Goal: Download file/media

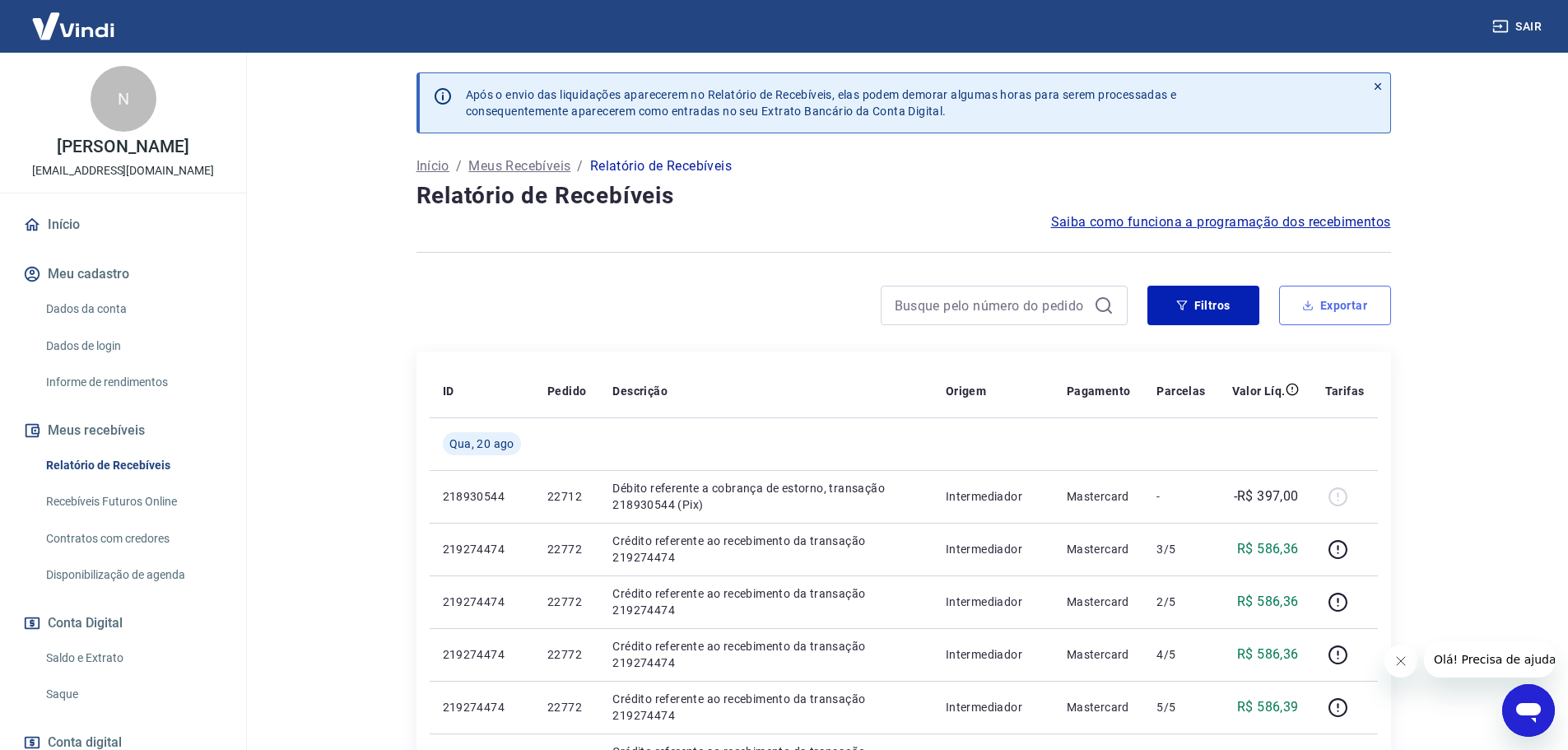
click at [1316, 306] on button "Exportar" at bounding box center [1334, 305] width 112 height 39
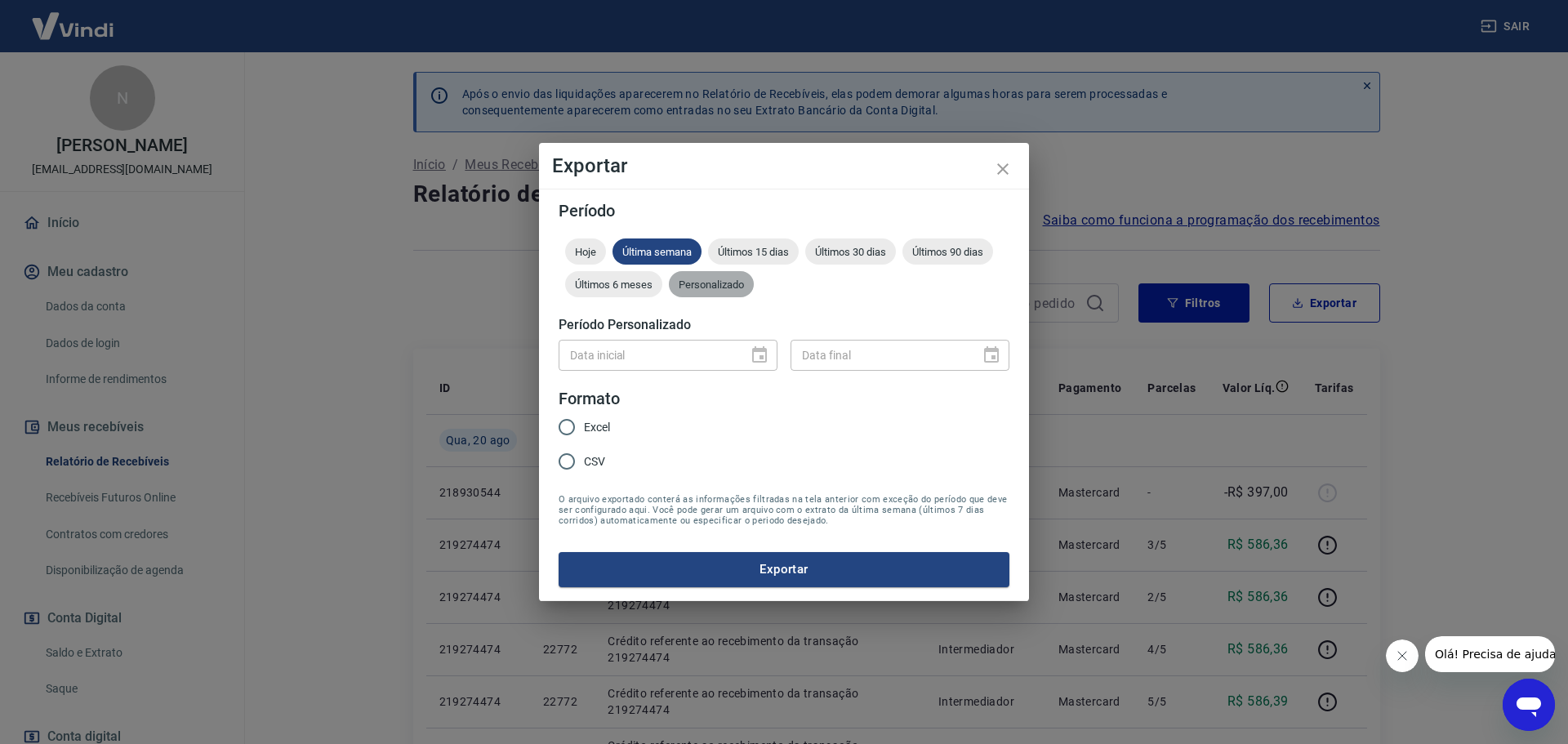
click at [741, 285] on span "Personalizado" at bounding box center [712, 284] width 85 height 12
click at [768, 348] on icon "Choose date" at bounding box center [759, 355] width 20 height 20
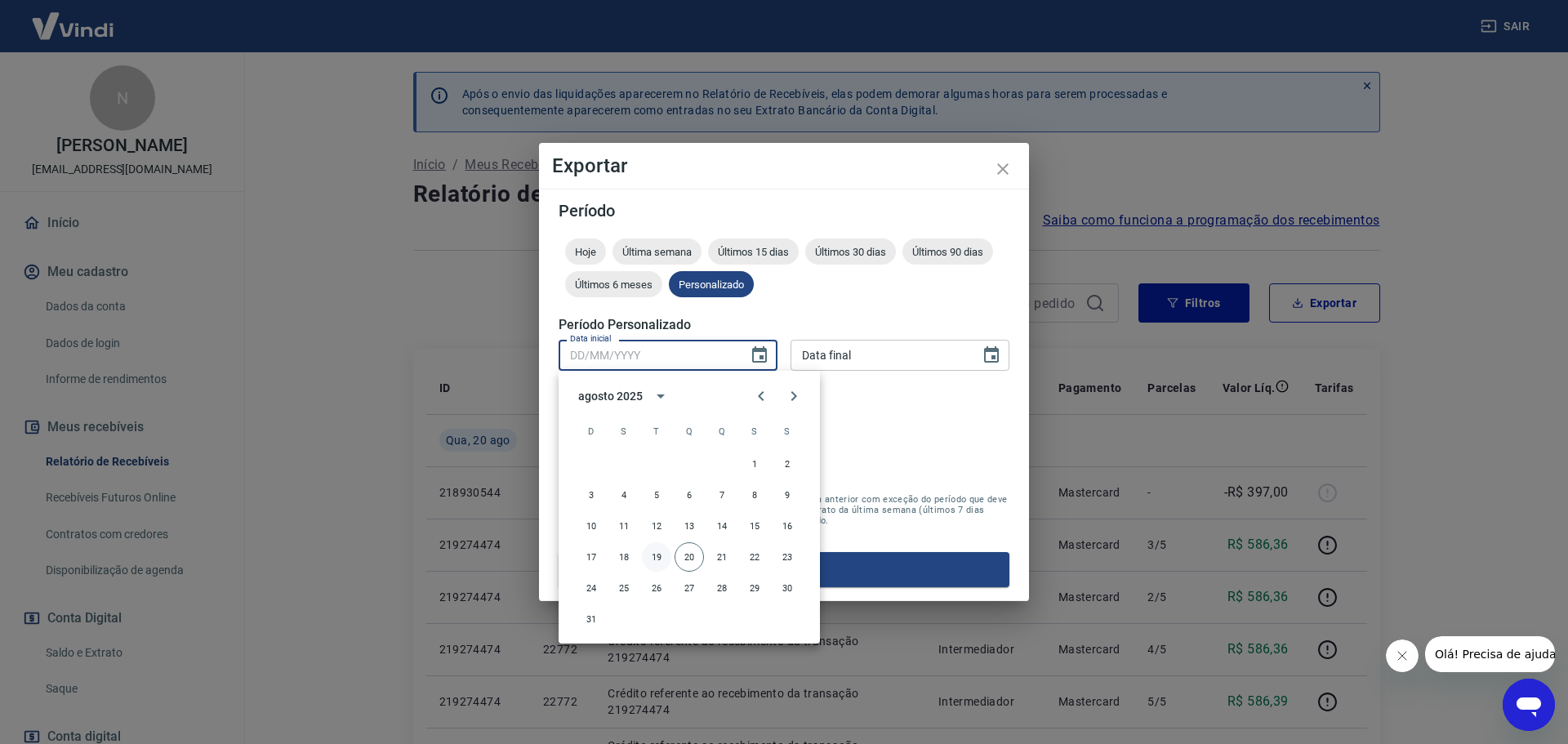
click at [657, 553] on button "19" at bounding box center [656, 557] width 30 height 30
type input "[DATE]"
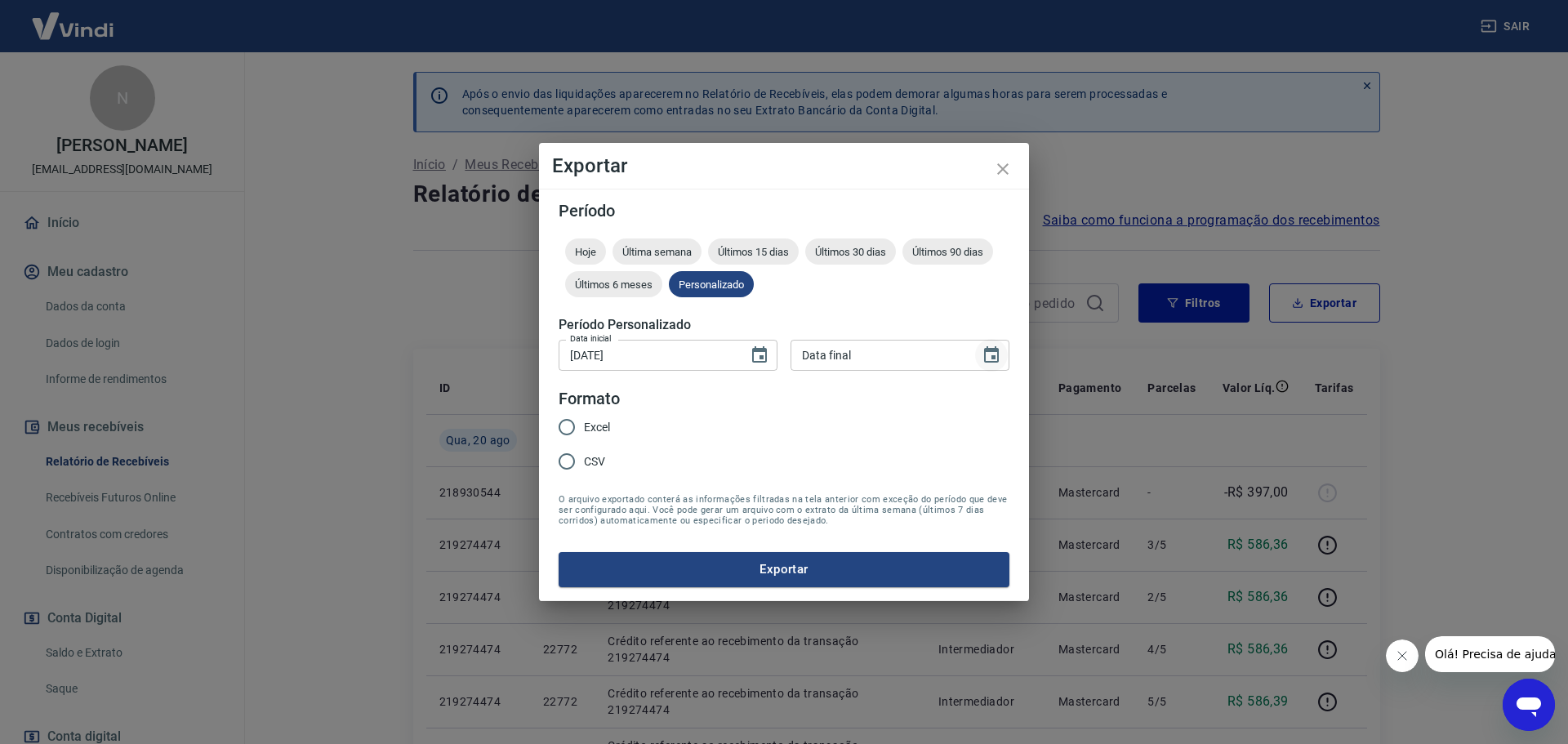
click at [991, 358] on icon "Choose date" at bounding box center [991, 355] width 20 height 20
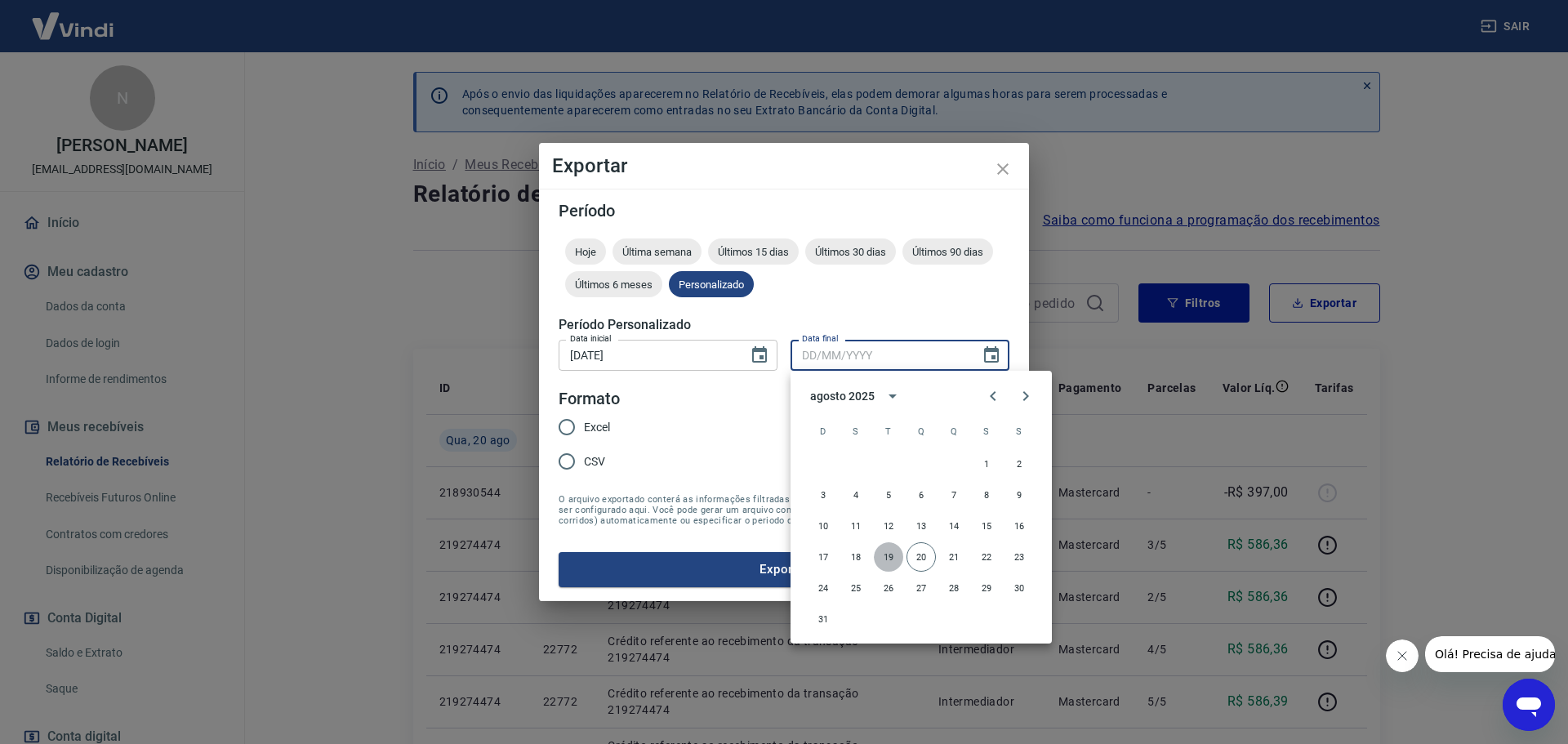
click at [890, 551] on button "19" at bounding box center [889, 557] width 30 height 30
type input "[DATE]"
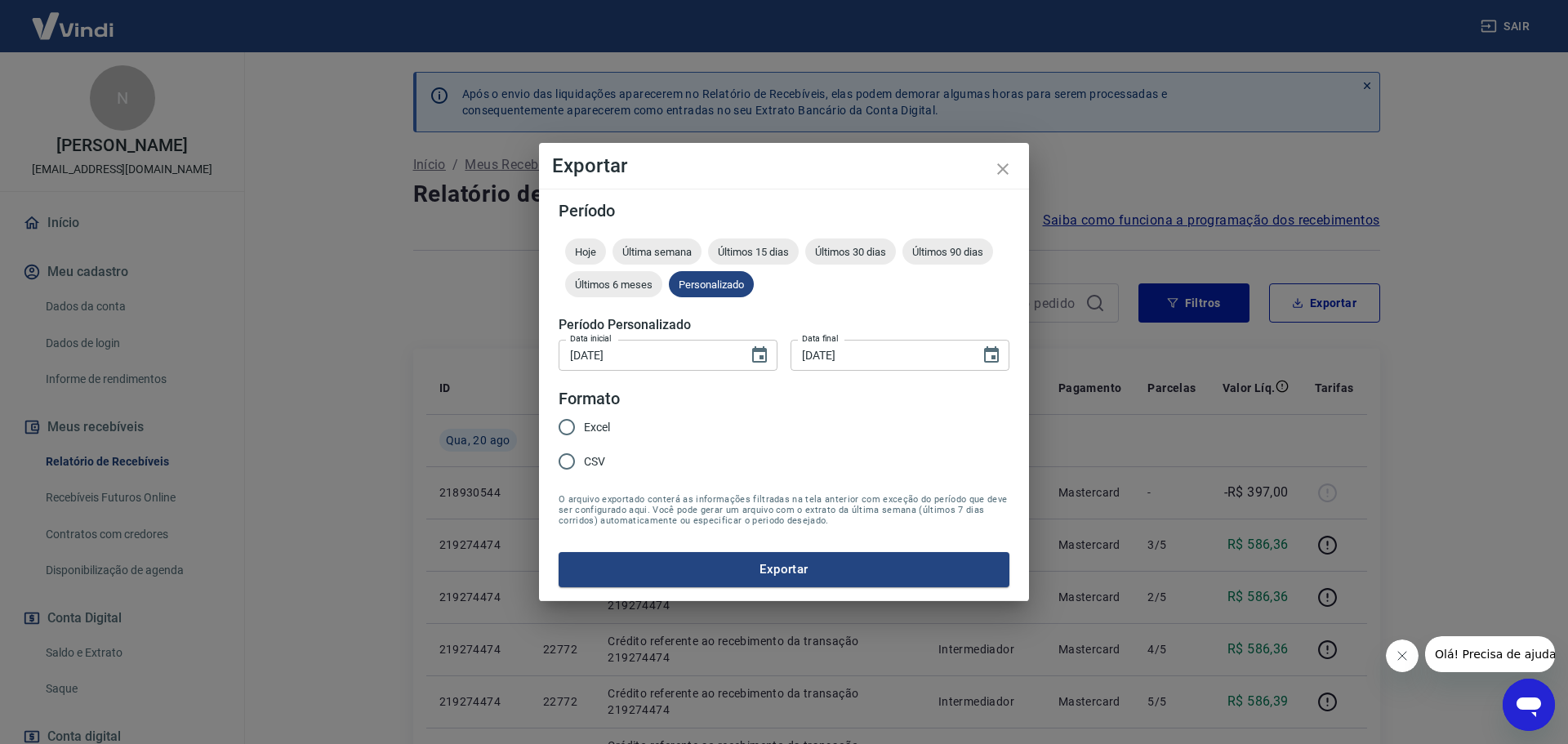
drag, startPoint x: 565, startPoint y: 426, endPoint x: 586, endPoint y: 445, distance: 28.3
click at [565, 425] on input "Excel" at bounding box center [566, 427] width 34 height 34
radio input "true"
click at [784, 576] on button "Exportar" at bounding box center [784, 569] width 451 height 34
